Goal: Check status: Check status

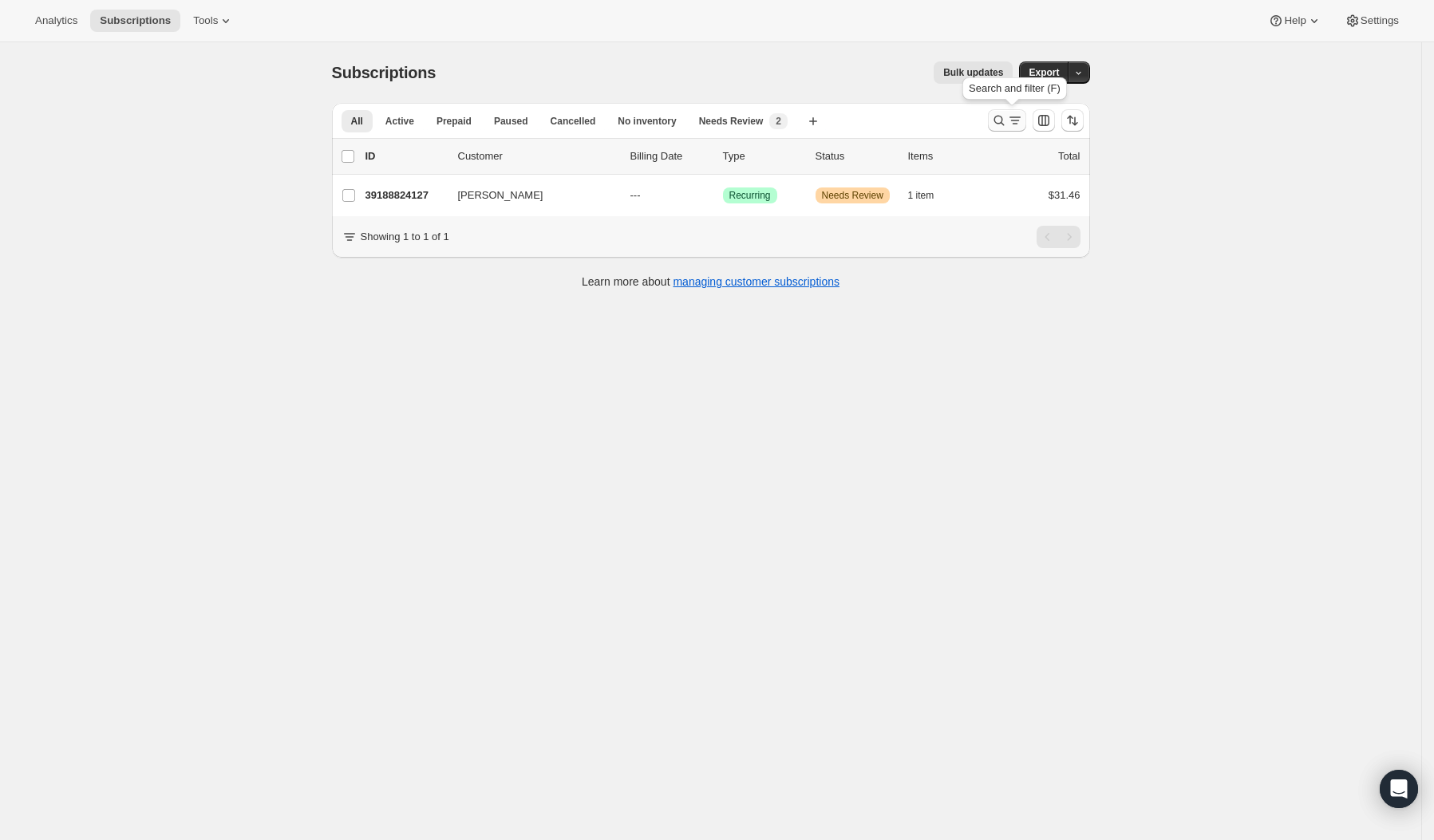
click at [1001, 120] on icon "Search and filter results" at bounding box center [999, 120] width 16 height 16
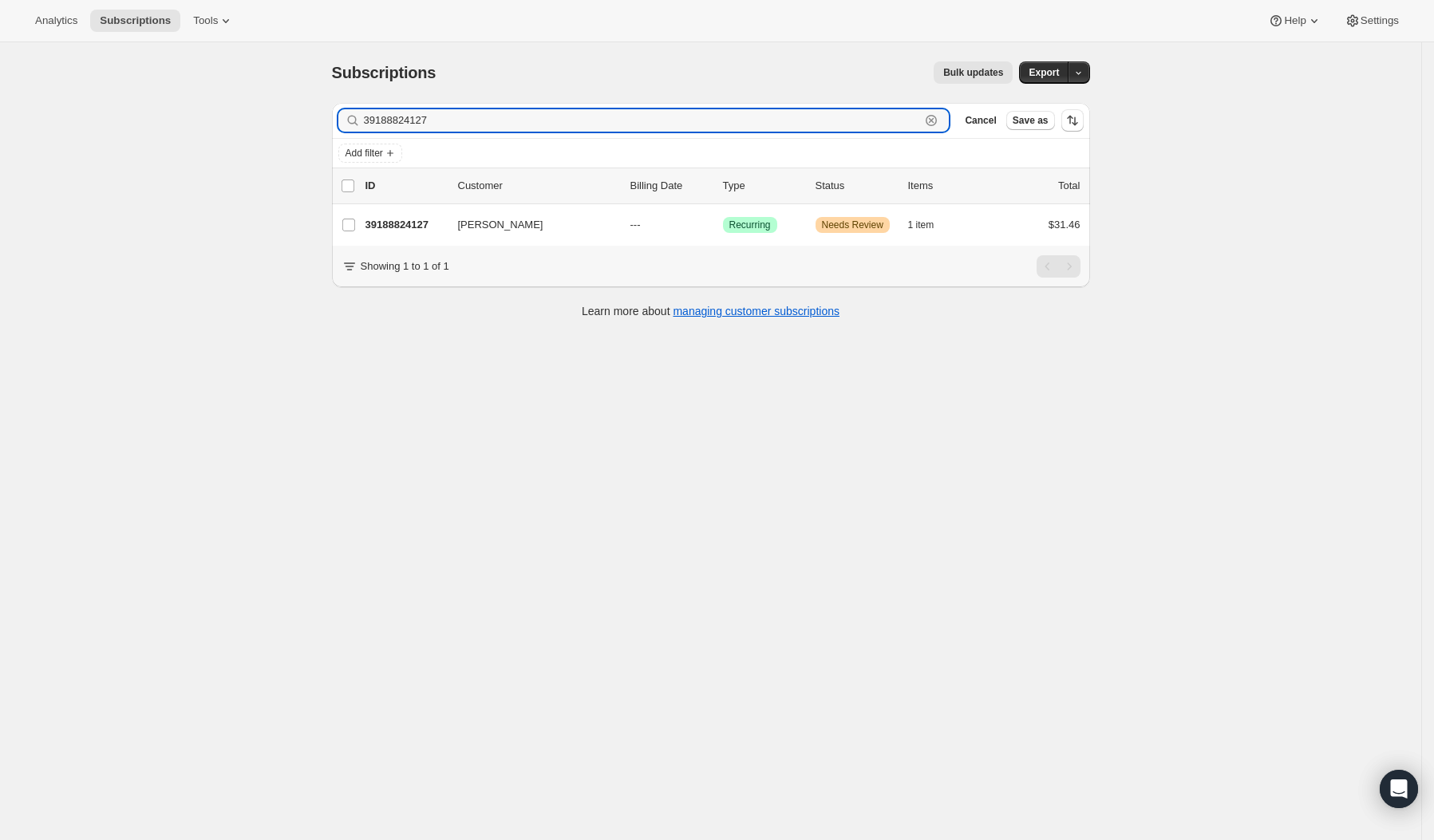
drag, startPoint x: 394, startPoint y: 122, endPoint x: 359, endPoint y: 122, distance: 35.0
click at [359, 122] on div "39188824127 Clear" at bounding box center [644, 120] width 611 height 22
paste input "[EMAIL_ADDRESS][DOMAIN_NAME]"
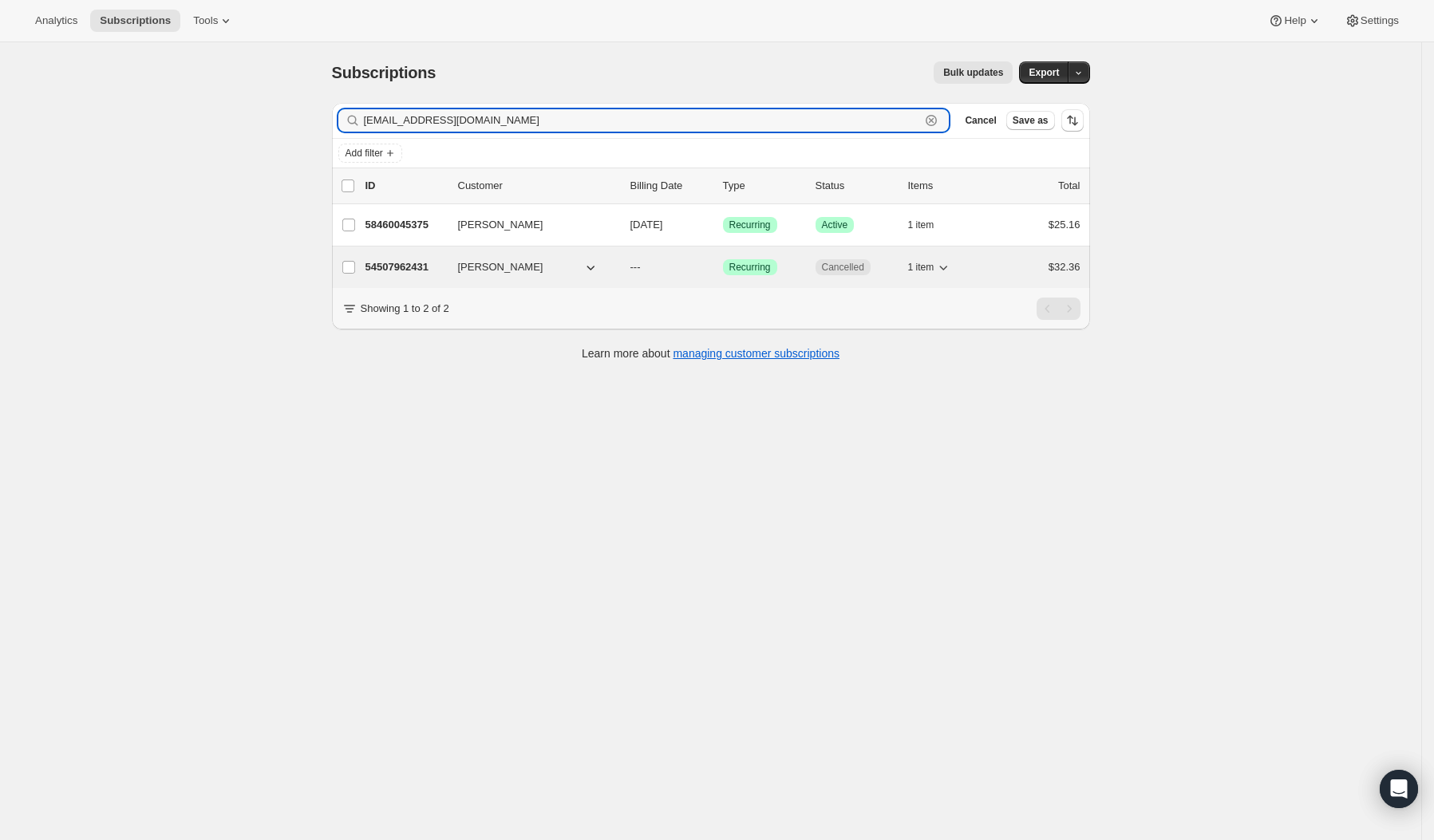
type input "[EMAIL_ADDRESS][DOMAIN_NAME]"
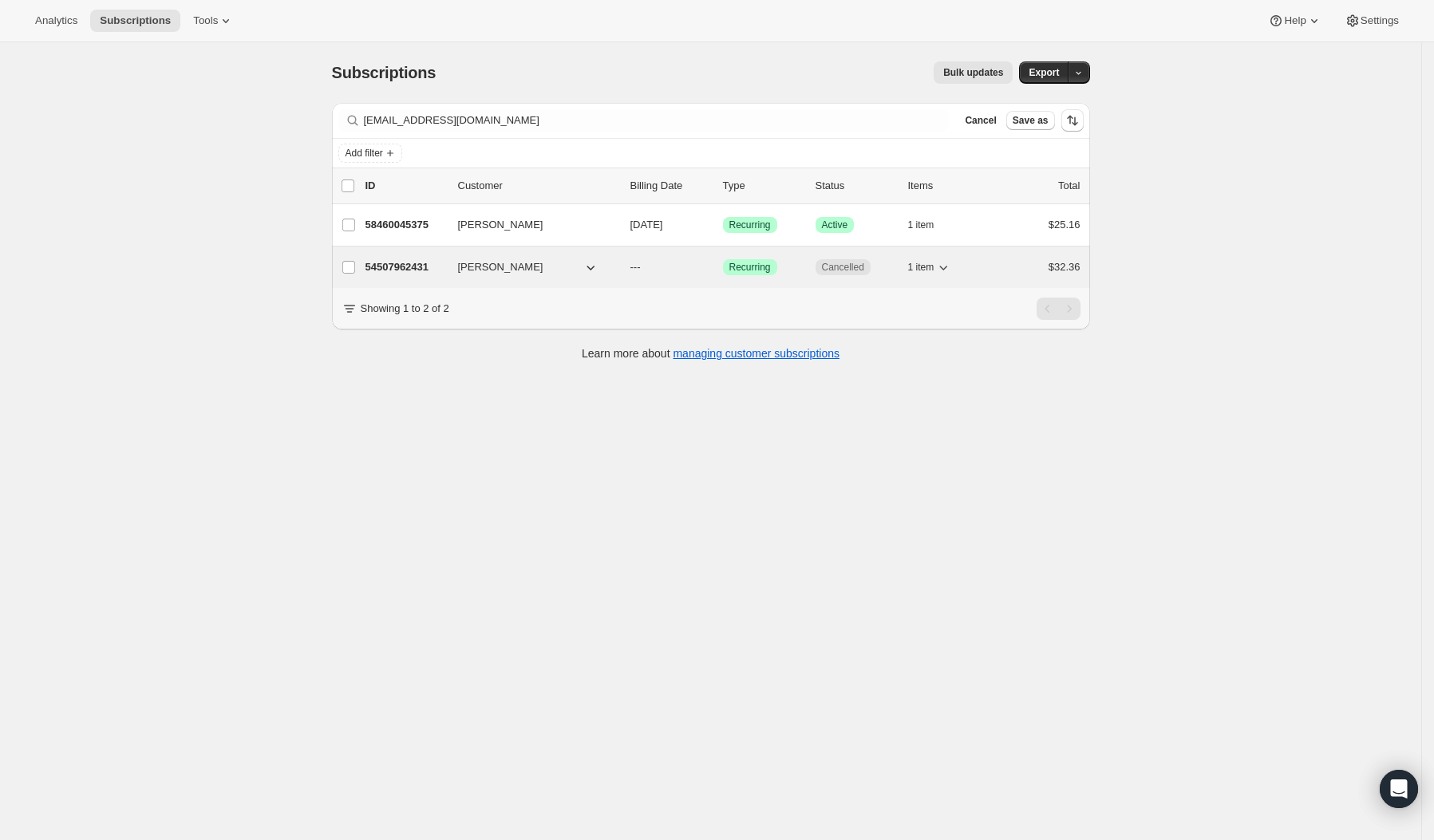
click at [950, 265] on icon "button" at bounding box center [943, 267] width 16 height 16
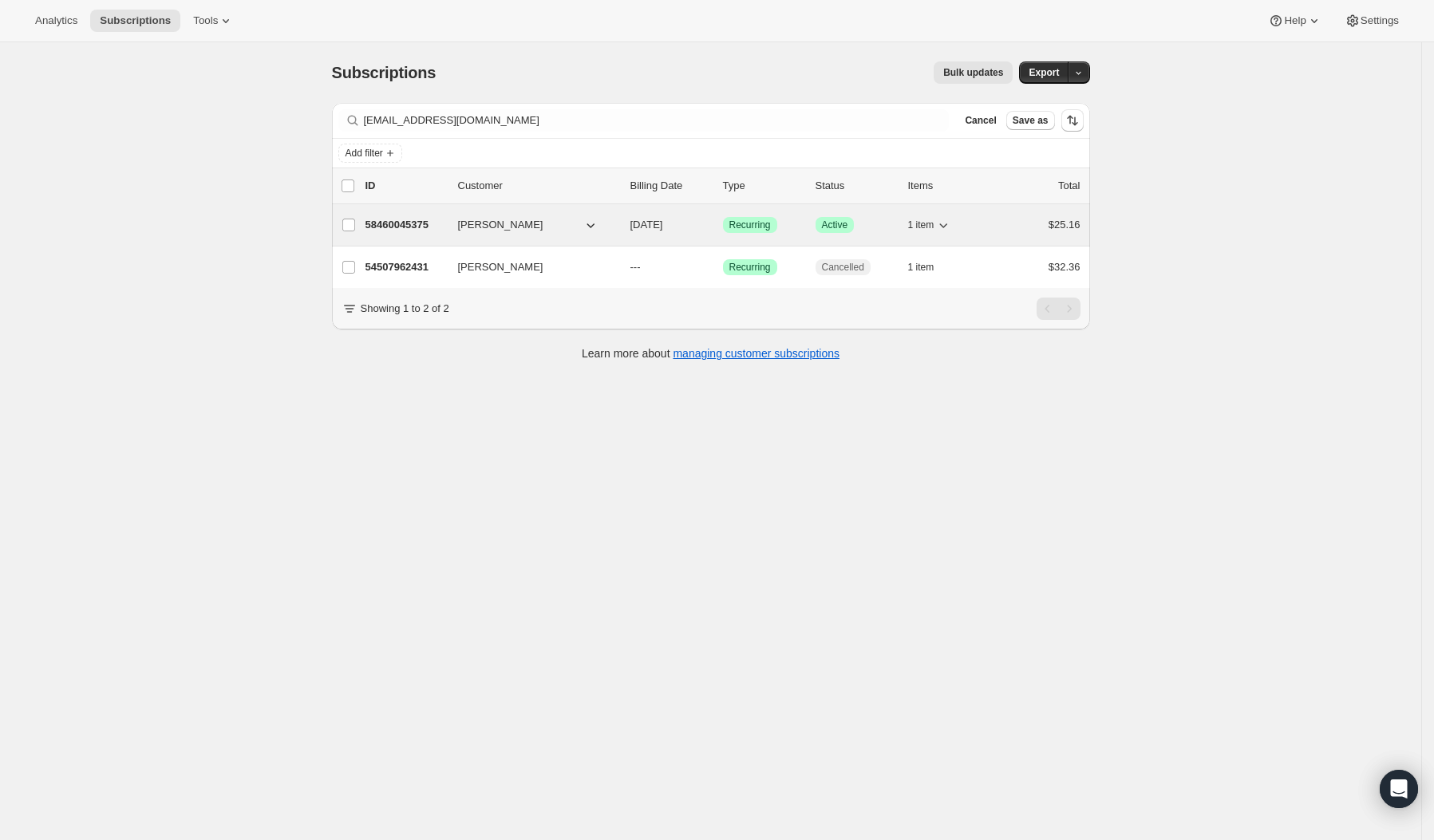
click at [951, 227] on icon "button" at bounding box center [943, 224] width 16 height 16
